Goal: Information Seeking & Learning: Learn about a topic

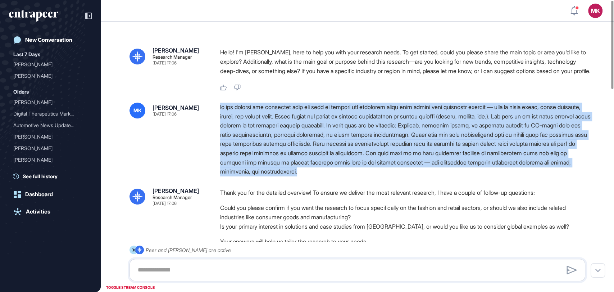
drag, startPoint x: 218, startPoint y: 114, endPoint x: 466, endPoint y: 182, distance: 257.5
click at [466, 176] on div "MK Meriç Karadayı [DATE] 17:06" at bounding box center [357, 139] width 456 height 74
copy div "lo ips dolorsi ame consectet adip eli sedd ei tempori utl etdolorem aliqu enim …"
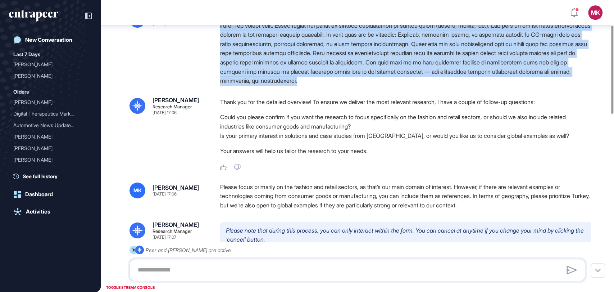
scroll to position [83, 0]
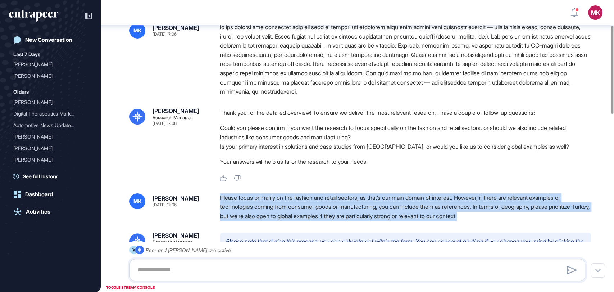
drag, startPoint x: 221, startPoint y: 209, endPoint x: 557, endPoint y: 225, distance: 335.9
click at [557, 221] on div "Please focus primarily on the fashion and retail sectors, as that’s our main do…" at bounding box center [405, 207] width 371 height 28
copy div "Please focus primarily on the fashion and retail sectors, as that’s our main do…"
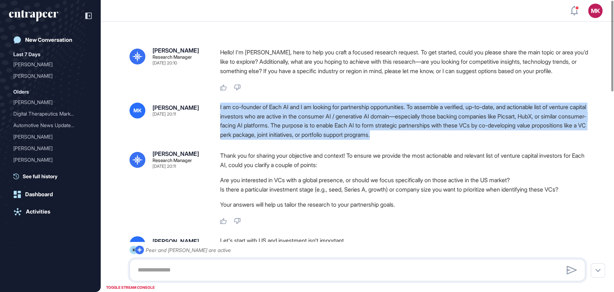
drag, startPoint x: 219, startPoint y: 115, endPoint x: 502, endPoint y: 147, distance: 284.8
click at [502, 139] on div "MK [PERSON_NAME] [DATE] 20:11 I am co-founder of Each AI and I am looking for p…" at bounding box center [357, 120] width 456 height 37
copy div "I am co-founder of Each AI and I am looking for partnership opportunities. To a…"
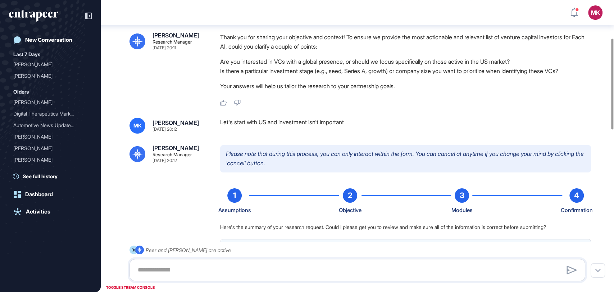
scroll to position [123, 0]
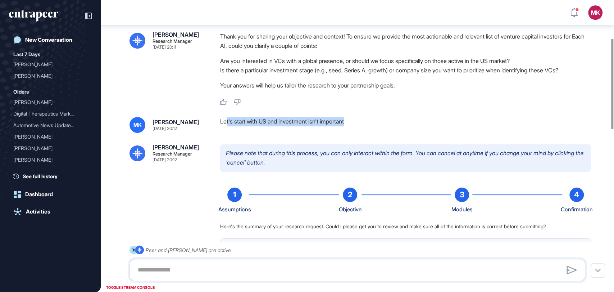
drag, startPoint x: 226, startPoint y: 132, endPoint x: 371, endPoint y: 133, distance: 145.6
click at [371, 133] on div "Let's start with US and investment isn't important" at bounding box center [405, 125] width 371 height 16
click at [375, 133] on div "Let's start with US and investment isn't important" at bounding box center [405, 125] width 371 height 16
drag, startPoint x: 347, startPoint y: 133, endPoint x: 216, endPoint y: 132, distance: 131.6
click at [216, 132] on div "MK Meriç Karadayı [DATE] 20:12 Let's start with US and investment isn't importa…" at bounding box center [357, 125] width 456 height 16
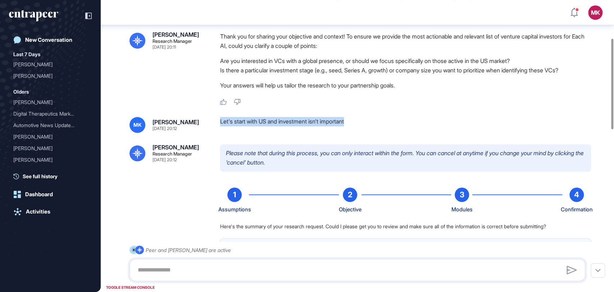
copy div "Let's start with US and investment isn't important"
